Goal: Check status: Check status

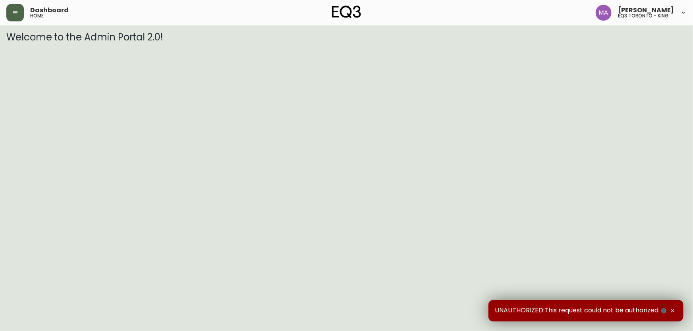
click at [16, 15] on icon "button" at bounding box center [15, 13] width 6 height 6
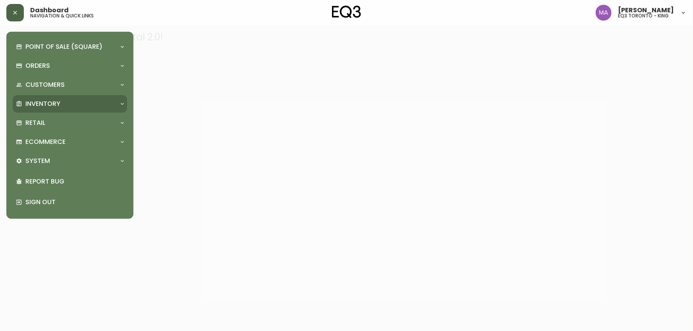
click at [35, 100] on p "Inventory" at bounding box center [42, 104] width 35 height 9
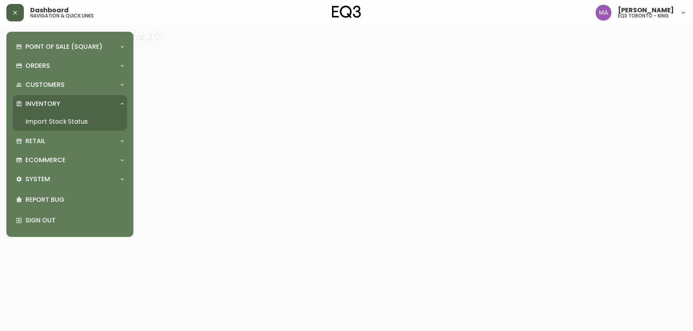
click at [46, 121] on link "Import Stock Status" at bounding box center [70, 122] width 114 height 18
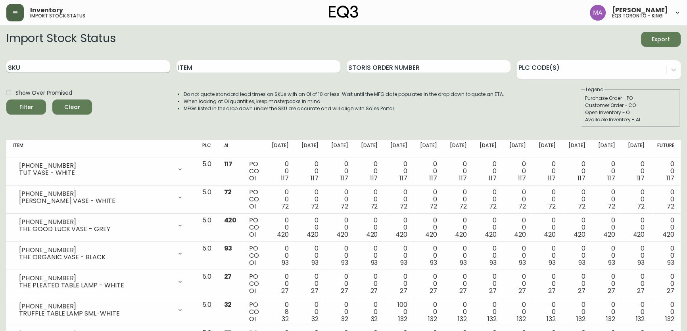
click at [64, 61] on input "SKU" at bounding box center [88, 66] width 164 height 13
paste input "[PHONE_NUMBER]"
type input "[PHONE_NUMBER]"
click at [6, 100] on button "Filter" at bounding box center [26, 107] width 40 height 15
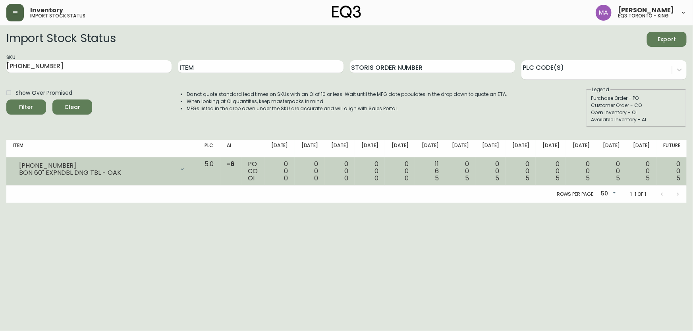
click at [439, 166] on div "11 6 5" at bounding box center [429, 171] width 17 height 21
click at [439, 163] on div "11 6 5" at bounding box center [429, 171] width 17 height 21
